Goal: Check status

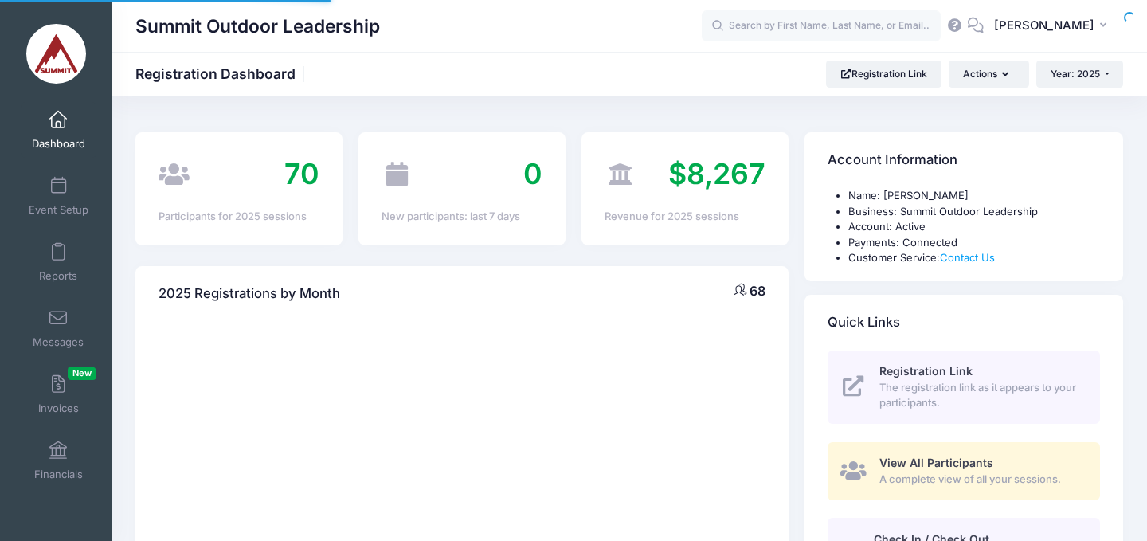
select select
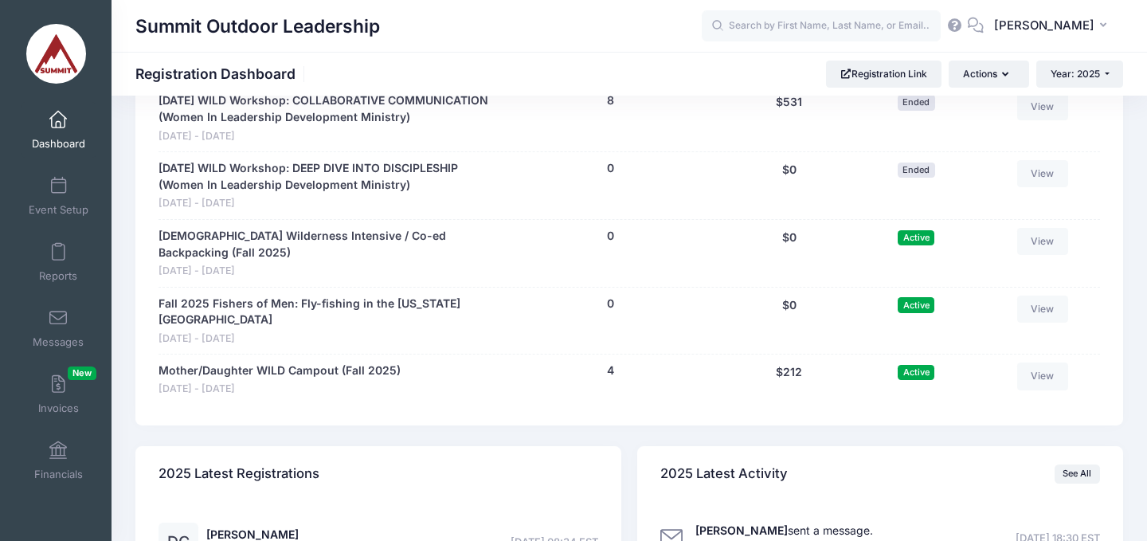
scroll to position [1618, 0]
click at [328, 363] on link "Mother/Daughter WILD Campout (Fall 2025)" at bounding box center [279, 371] width 242 height 17
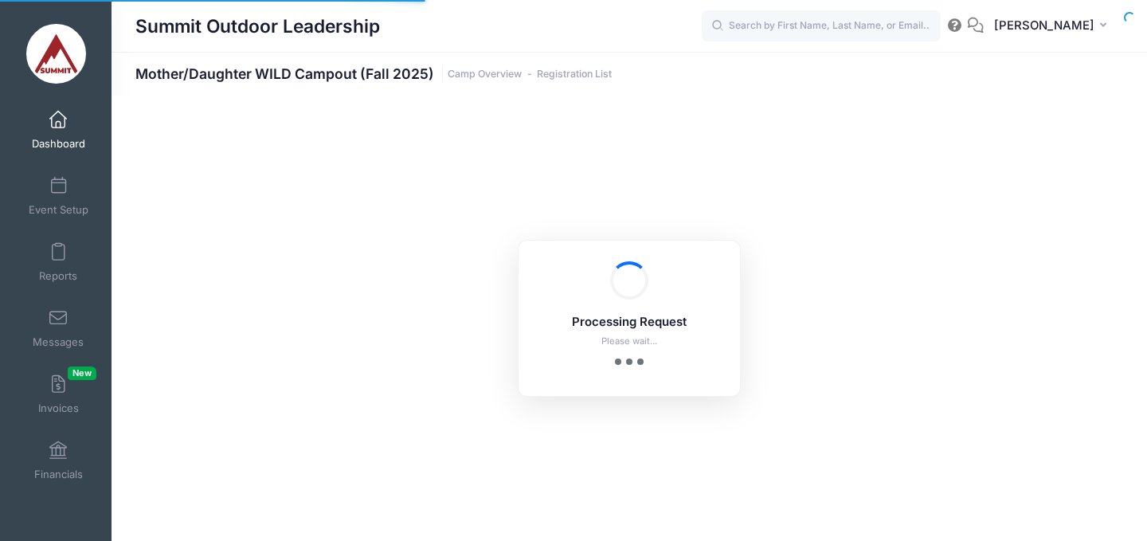
select select "10"
